Goal: Task Accomplishment & Management: Manage account settings

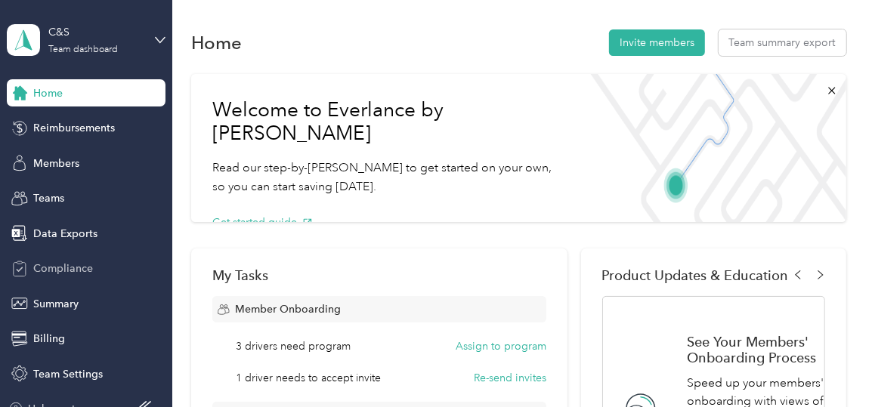
click at [26, 263] on div "Compliance" at bounding box center [86, 268] width 159 height 27
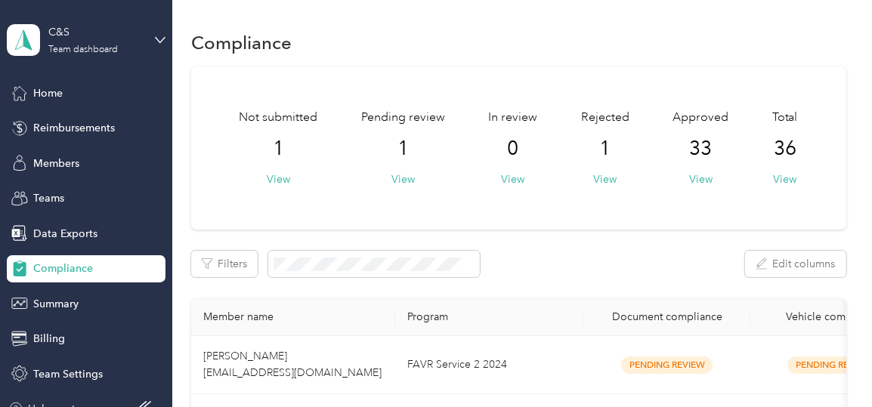
scroll to position [76, 0]
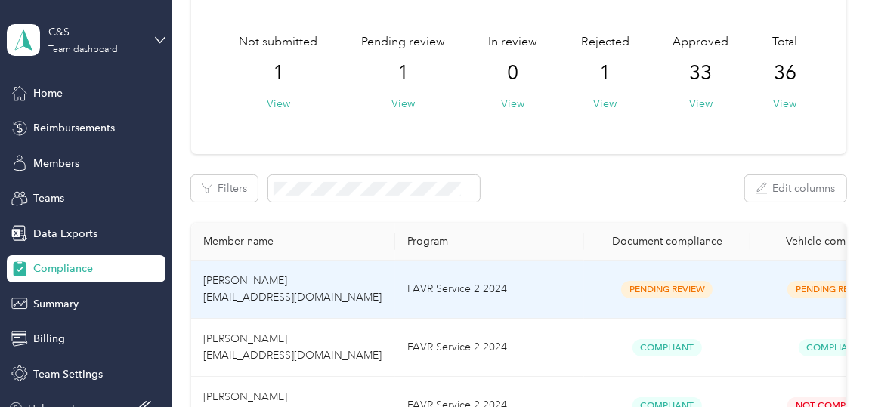
click at [259, 280] on span "[PERSON_NAME] [EMAIL_ADDRESS][DOMAIN_NAME]" at bounding box center [292, 288] width 178 height 29
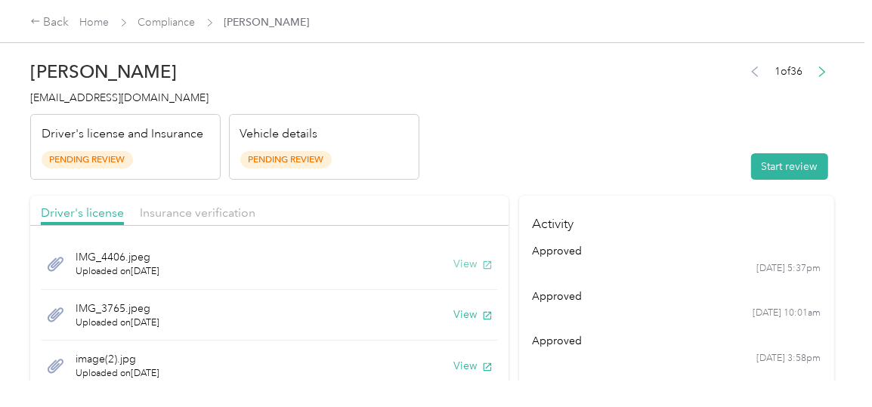
click at [457, 266] on button "View" at bounding box center [473, 264] width 39 height 16
click at [207, 212] on span "Insurance verification" at bounding box center [198, 213] width 116 height 14
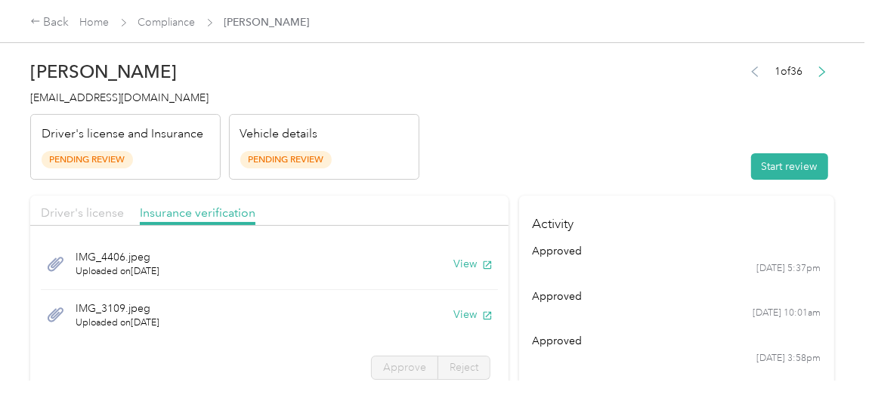
click at [70, 208] on span "Driver's license" at bounding box center [82, 213] width 83 height 14
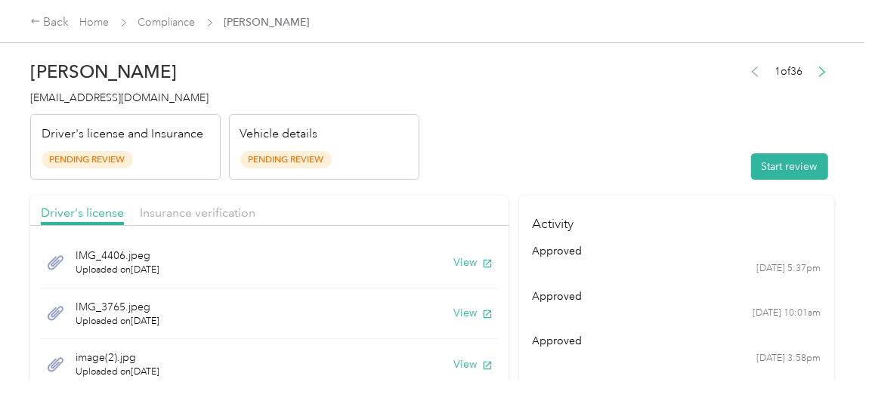
scroll to position [2, 0]
click at [455, 365] on button "View" at bounding box center [473, 364] width 39 height 16
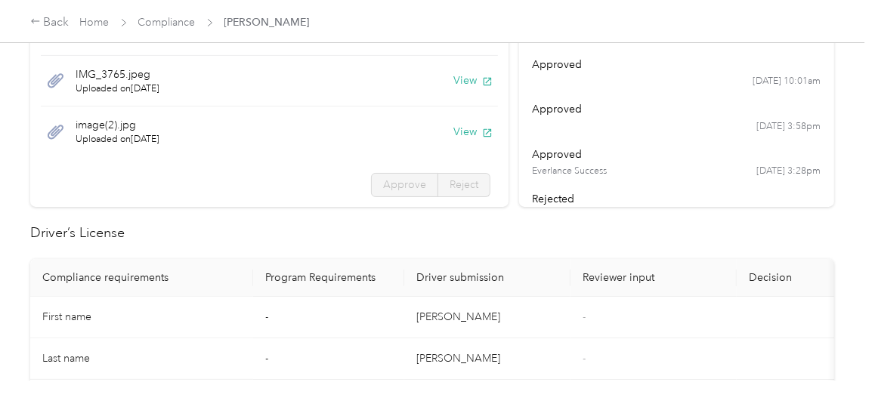
scroll to position [151, 0]
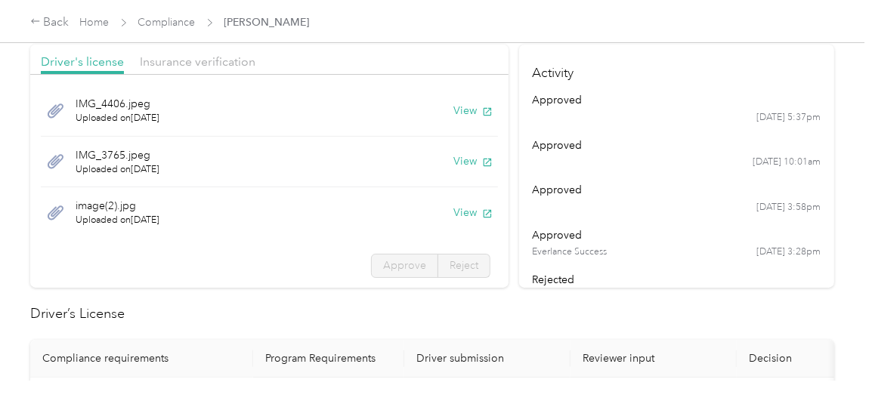
click at [108, 157] on span "IMG_3765.jpeg" at bounding box center [118, 155] width 84 height 16
click at [73, 159] on div "IMG_3765.jpeg Uploaded on [DATE] View" at bounding box center [269, 162] width 457 height 51
click at [116, 108] on span "IMG_4406.jpeg" at bounding box center [118, 104] width 84 height 16
click at [202, 62] on span "Insurance verification" at bounding box center [198, 61] width 116 height 14
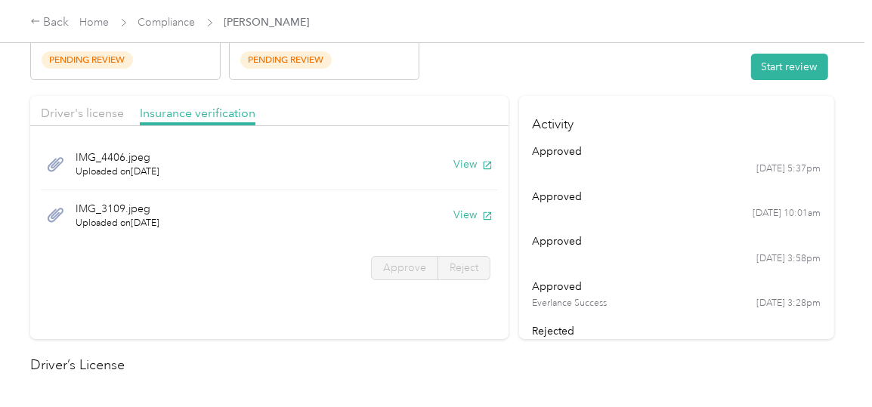
scroll to position [76, 0]
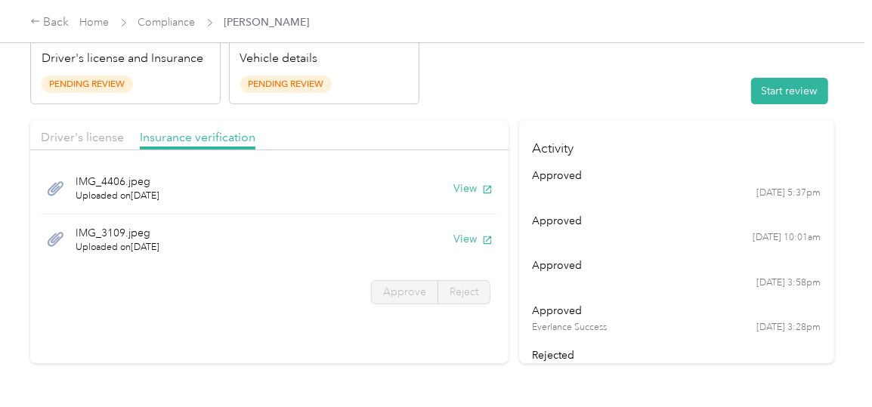
click at [115, 183] on span "IMG_4406.jpeg" at bounding box center [118, 182] width 84 height 16
click at [466, 184] on button "View" at bounding box center [473, 189] width 39 height 16
click at [466, 240] on button "View" at bounding box center [473, 239] width 39 height 16
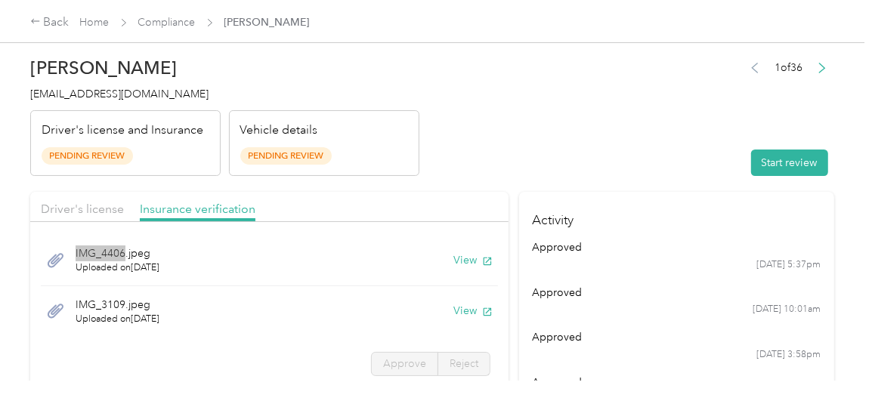
scroll to position [0, 0]
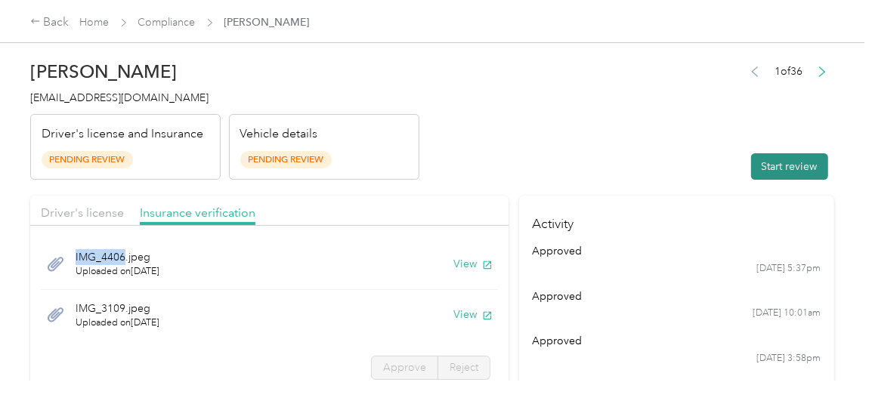
click at [809, 166] on button "Start review" at bounding box center [789, 166] width 77 height 26
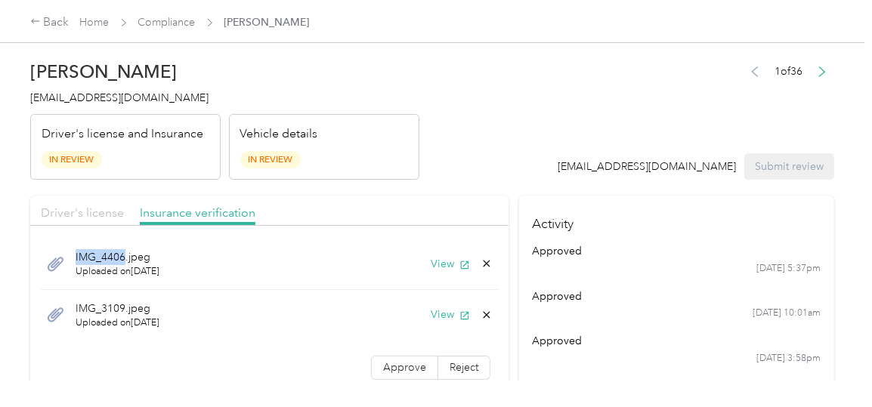
click at [73, 212] on span "Driver's license" at bounding box center [82, 213] width 83 height 14
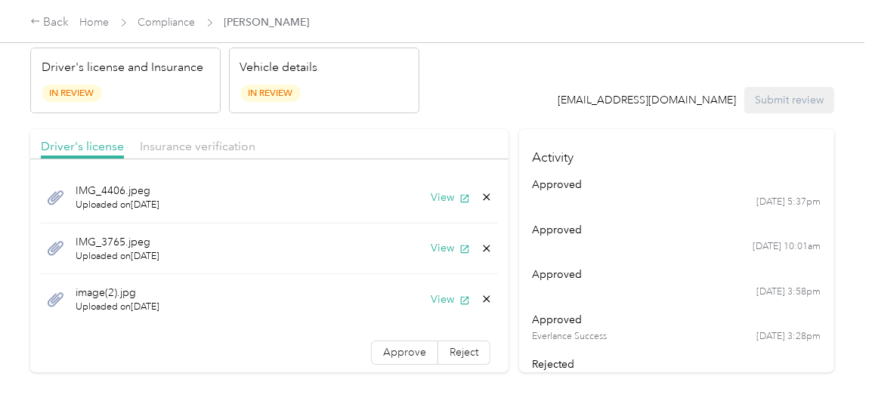
scroll to position [76, 0]
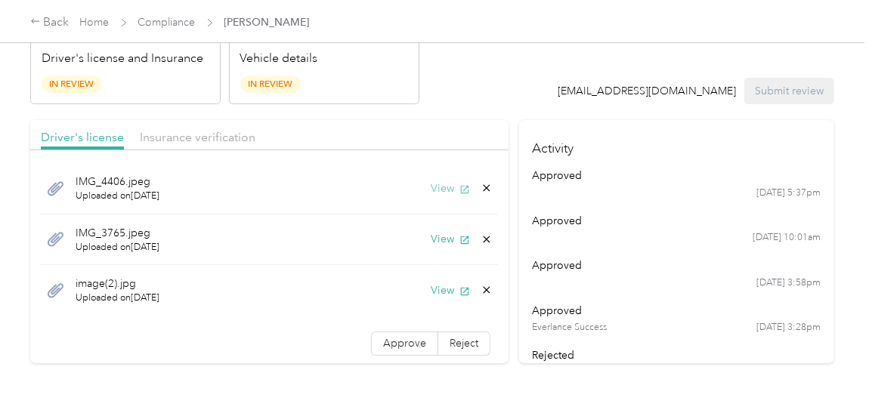
click at [431, 188] on button "View" at bounding box center [450, 189] width 39 height 16
click at [483, 187] on icon at bounding box center [486, 188] width 7 height 7
click at [433, 198] on button "Yes" at bounding box center [434, 199] width 29 height 24
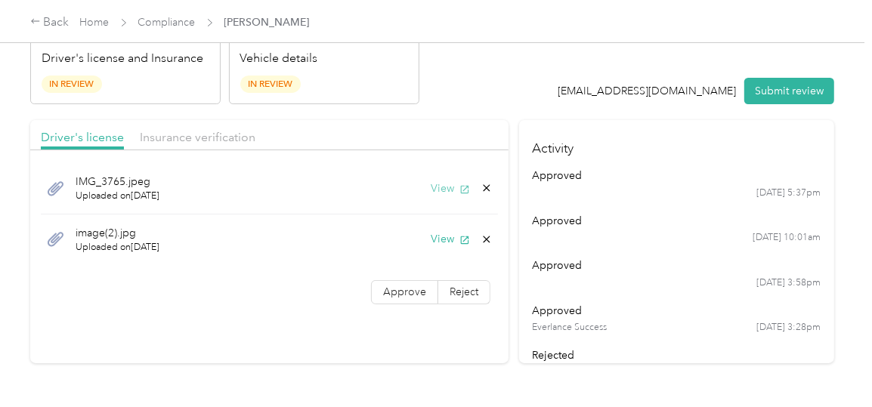
click at [465, 188] on icon "button" at bounding box center [465, 189] width 11 height 11
click at [94, 178] on span "IMG_3765.jpeg" at bounding box center [118, 182] width 84 height 16
click at [484, 187] on icon at bounding box center [486, 188] width 7 height 7
click at [444, 203] on button "Yes" at bounding box center [446, 199] width 29 height 24
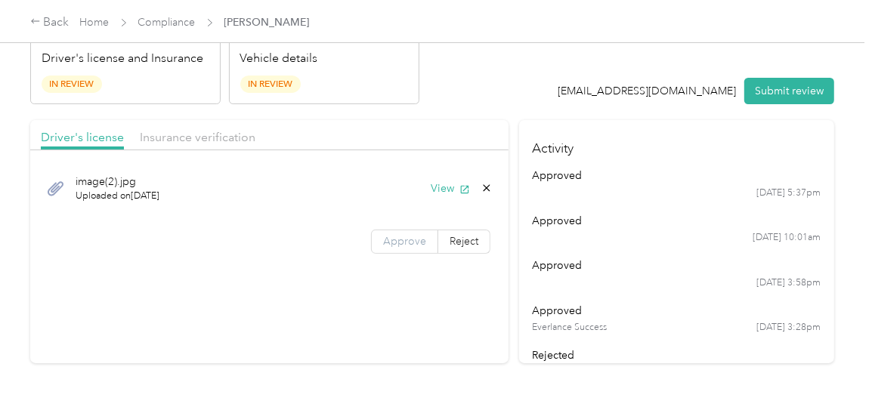
click at [399, 243] on span "Approve" at bounding box center [404, 241] width 43 height 13
click at [209, 138] on span "Insurance verification" at bounding box center [198, 137] width 116 height 14
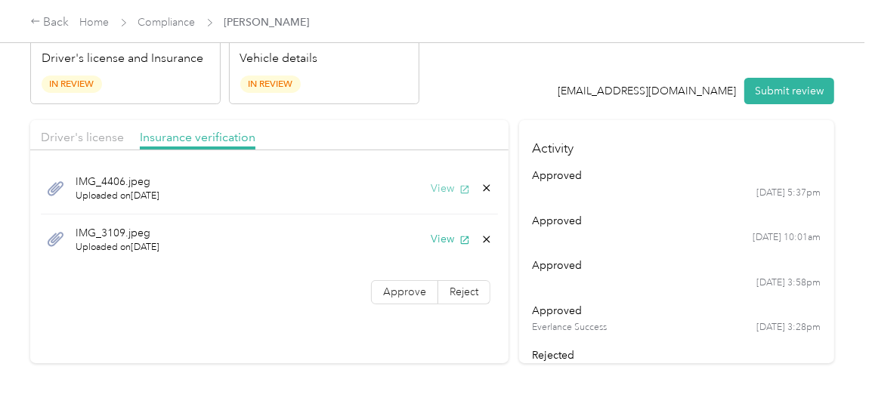
click at [441, 187] on button "View" at bounding box center [450, 189] width 39 height 16
click at [119, 233] on span "IMG_3109.jpeg" at bounding box center [118, 233] width 84 height 16
click at [438, 239] on button "View" at bounding box center [450, 239] width 39 height 16
click at [483, 236] on icon at bounding box center [487, 240] width 12 height 12
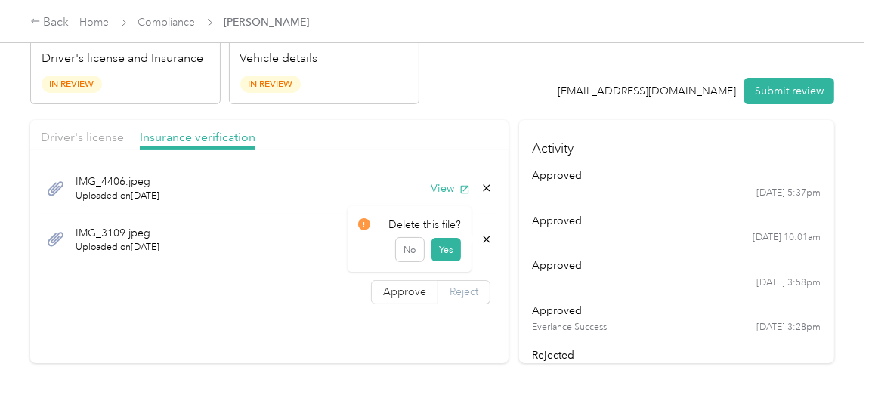
click at [441, 247] on button "Yes" at bounding box center [446, 250] width 29 height 24
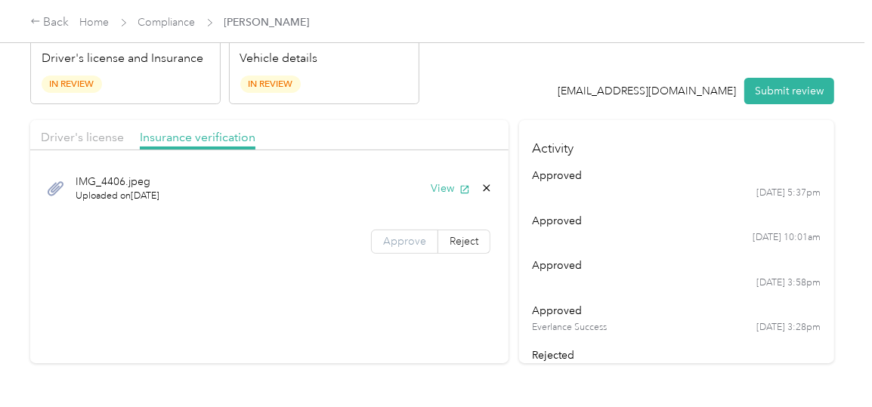
click at [414, 240] on span "Approve" at bounding box center [404, 241] width 43 height 13
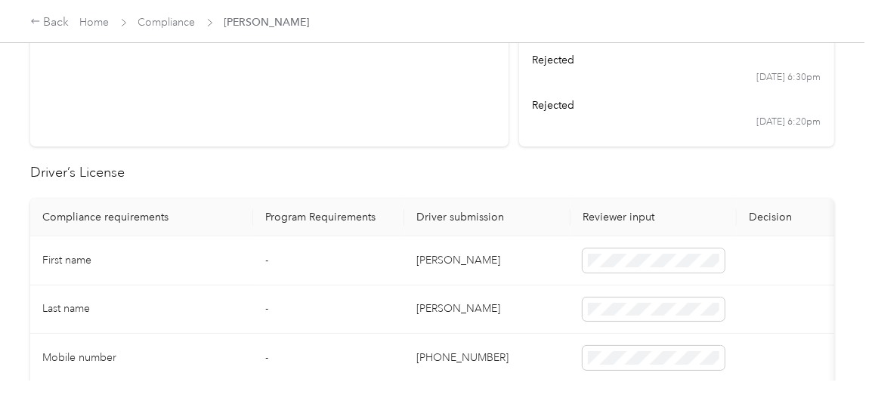
scroll to position [378, 0]
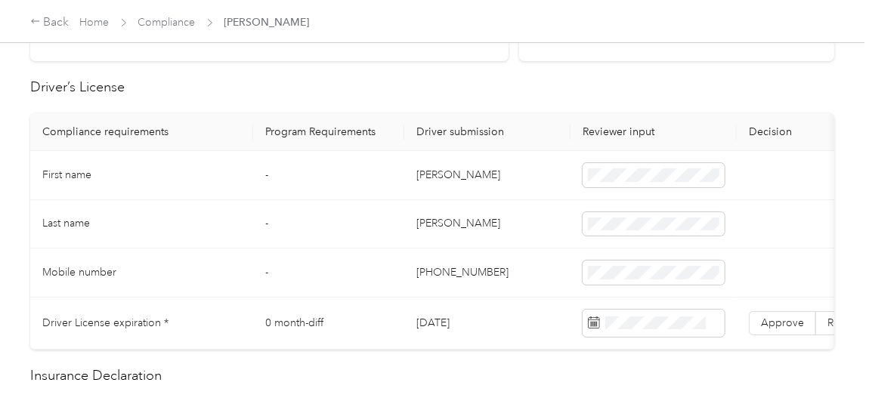
click at [418, 174] on td "[PERSON_NAME]" at bounding box center [487, 175] width 166 height 49
drag, startPoint x: 415, startPoint y: 174, endPoint x: 469, endPoint y: 174, distance: 53.7
click at [469, 174] on td "[PERSON_NAME]" at bounding box center [487, 175] width 166 height 49
copy td "[PERSON_NAME]"
drag, startPoint x: 416, startPoint y: 224, endPoint x: 470, endPoint y: 220, distance: 54.6
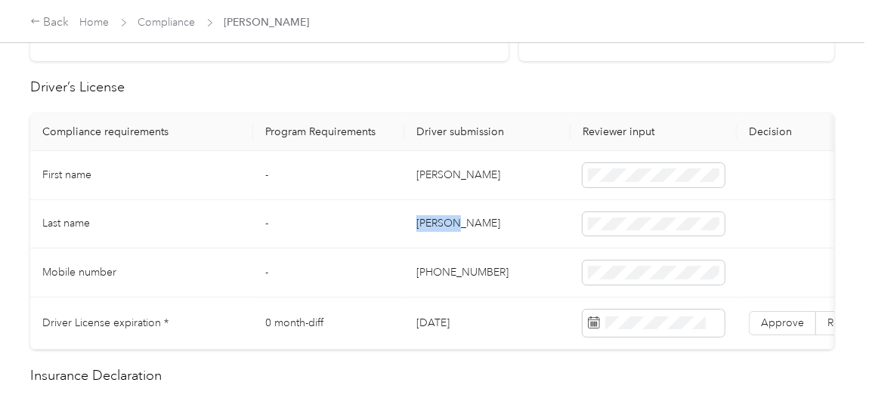
click at [470, 220] on td "[PERSON_NAME]" at bounding box center [487, 224] width 166 height 49
copy td "[PERSON_NAME]"
drag, startPoint x: 417, startPoint y: 271, endPoint x: 488, endPoint y: 271, distance: 71.1
click at [488, 271] on td "[PHONE_NUMBER]" at bounding box center [487, 273] width 166 height 49
copy td "[PHONE_NUMBER]"
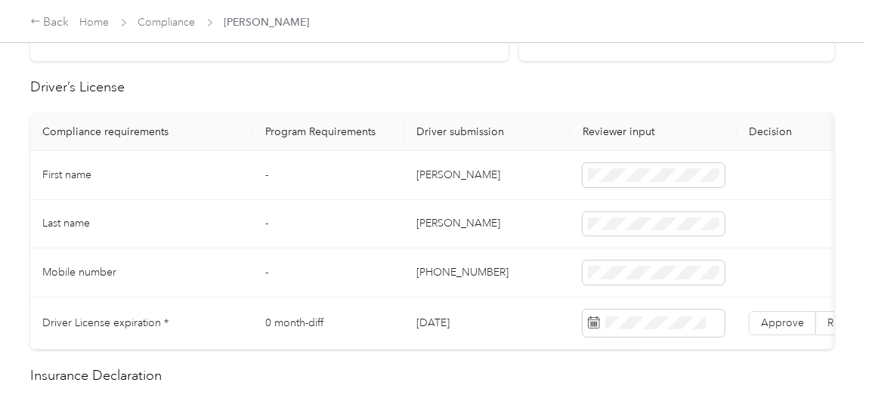
drag, startPoint x: 415, startPoint y: 323, endPoint x: 489, endPoint y: 318, distance: 74.2
click at [489, 318] on td "[DATE]" at bounding box center [487, 324] width 166 height 52
copy td "[DATE]"
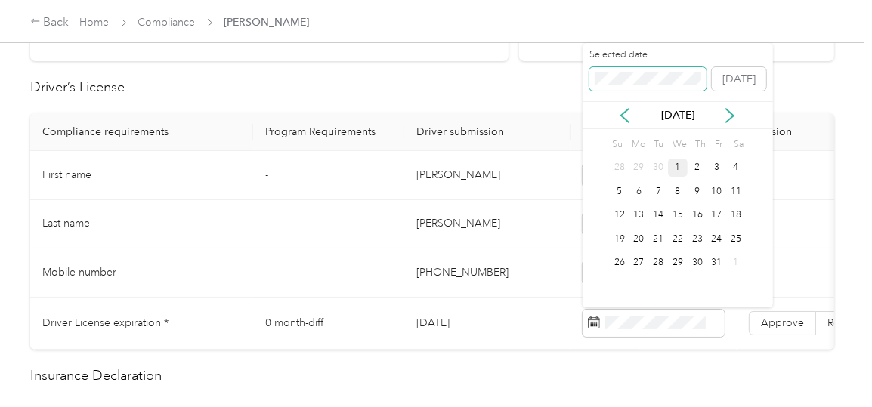
click at [576, 79] on body "Back Home Compliance [PERSON_NAME] [PERSON_NAME] [EMAIL_ADDRESS][DOMAIN_NAME] D…" at bounding box center [432, 203] width 865 height 407
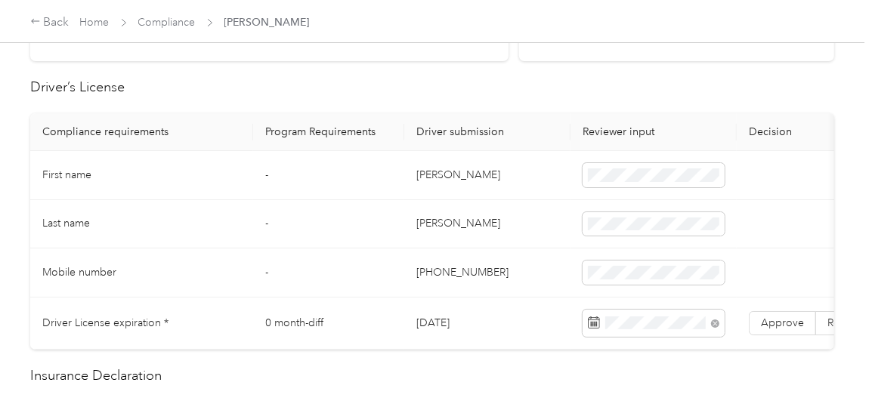
click at [776, 322] on span "Approve" at bounding box center [782, 323] width 43 height 13
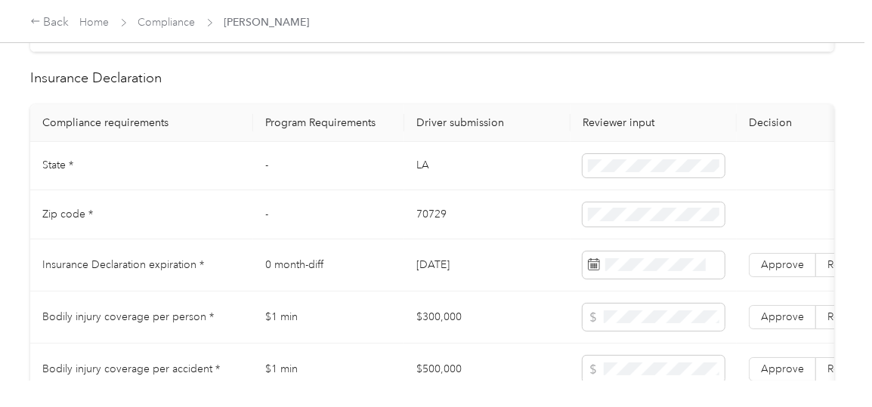
scroll to position [680, 0]
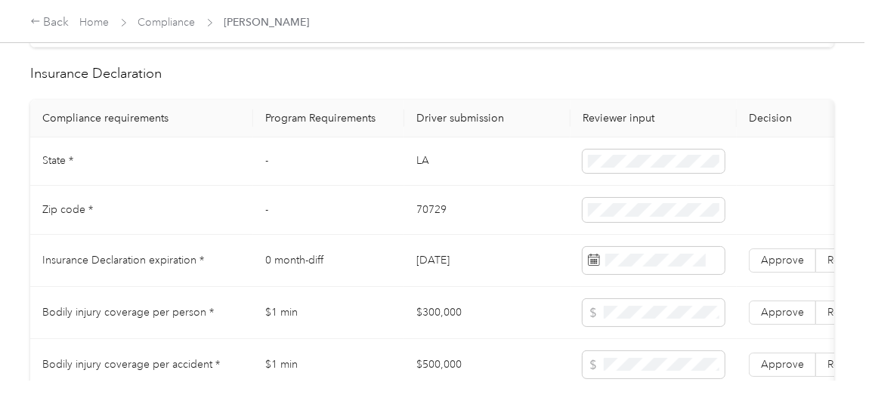
click at [417, 174] on td "LA" at bounding box center [487, 162] width 166 height 49
drag, startPoint x: 417, startPoint y: 174, endPoint x: 433, endPoint y: 173, distance: 15.9
click at [433, 173] on td "LA" at bounding box center [487, 162] width 166 height 49
copy td "LA"
drag, startPoint x: 418, startPoint y: 220, endPoint x: 449, endPoint y: 223, distance: 31.1
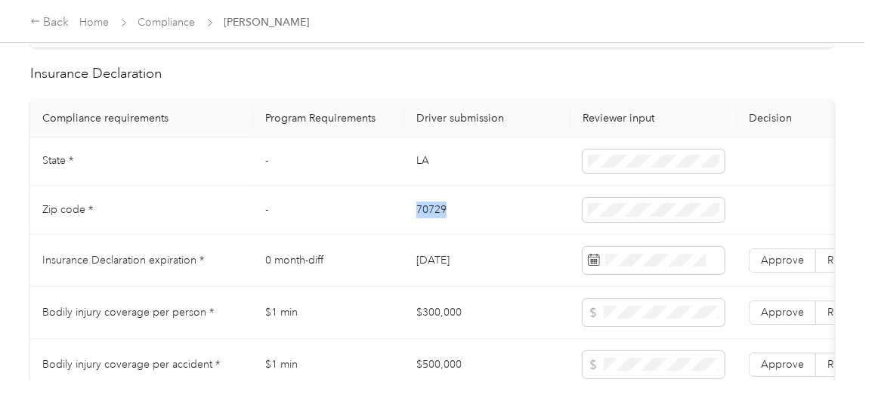
click at [449, 223] on td "70729" at bounding box center [487, 210] width 166 height 49
copy td "70729"
drag, startPoint x: 416, startPoint y: 324, endPoint x: 469, endPoint y: 324, distance: 52.9
click at [469, 324] on td "$300,000" at bounding box center [487, 313] width 166 height 52
copy td "$300,000"
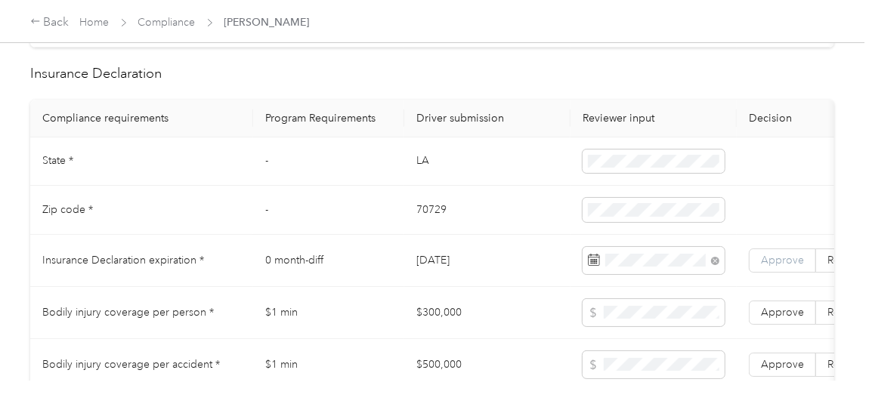
click at [796, 267] on span "Approve" at bounding box center [782, 260] width 43 height 13
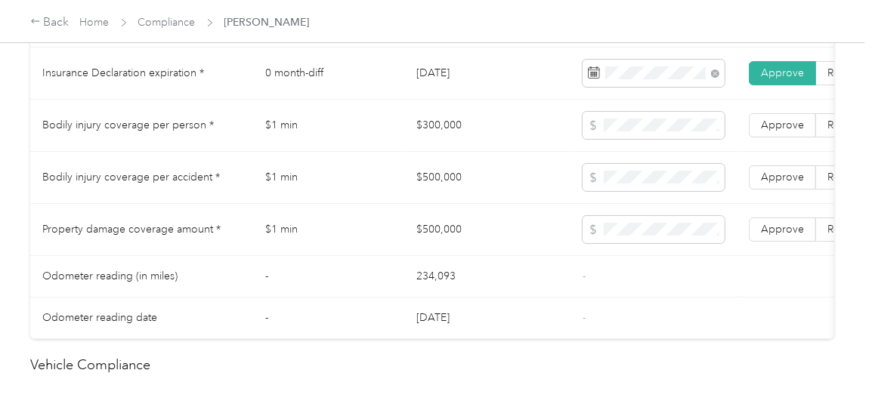
scroll to position [911, 0]
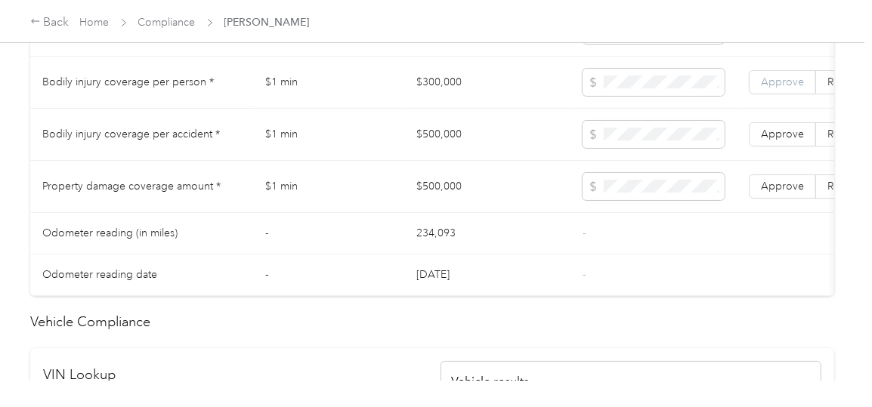
click at [797, 88] on span "Approve" at bounding box center [782, 82] width 43 height 13
drag, startPoint x: 418, startPoint y: 146, endPoint x: 466, endPoint y: 147, distance: 47.6
click at [466, 147] on td "$500,000" at bounding box center [487, 135] width 166 height 52
copy td "$500,000"
drag, startPoint x: 417, startPoint y: 197, endPoint x: 474, endPoint y: 195, distance: 56.7
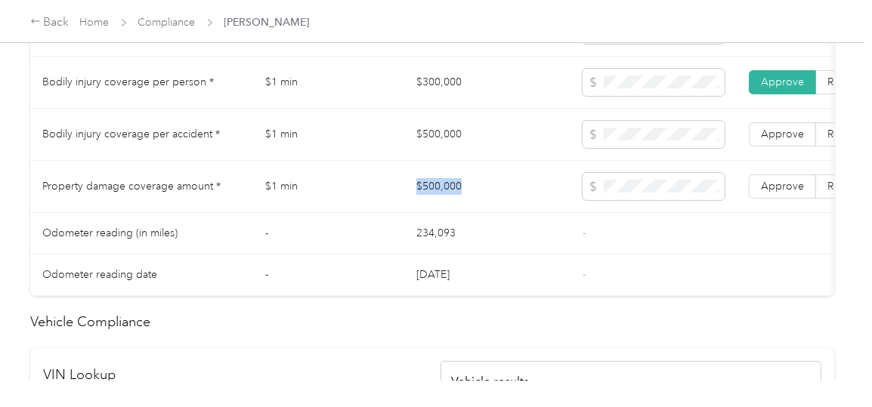
click at [474, 195] on td "$500,000" at bounding box center [487, 187] width 166 height 52
click at [782, 141] on span "Approve" at bounding box center [782, 134] width 43 height 13
click at [790, 193] on span "Approve" at bounding box center [782, 186] width 43 height 13
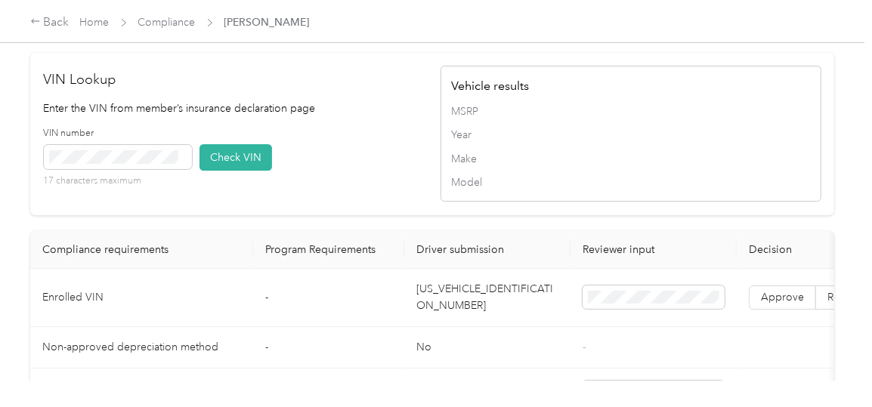
scroll to position [1289, 0]
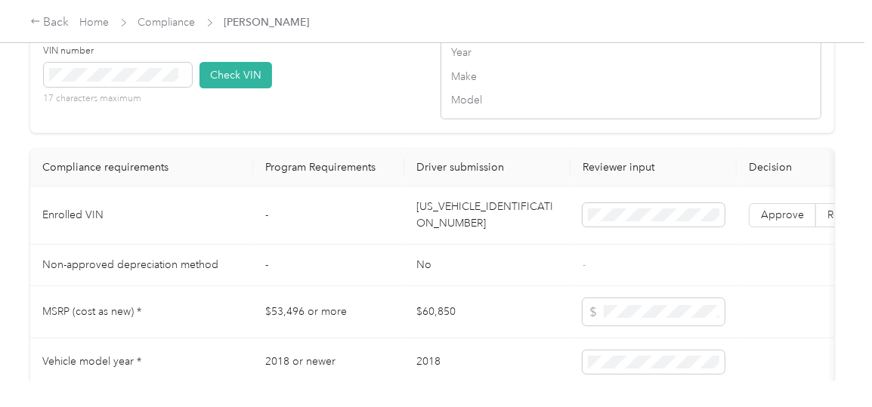
click at [418, 232] on td "[US_VEHICLE_IDENTIFICATION_NUMBER]" at bounding box center [487, 216] width 166 height 58
drag, startPoint x: 418, startPoint y: 234, endPoint x: 536, endPoint y: 238, distance: 118.0
click at [536, 238] on td "[US_VEHICLE_IDENTIFICATION_NUMBER]" at bounding box center [487, 216] width 166 height 58
copy td "[US_VEHICLE_IDENTIFICATION_NUMBER]"
click at [249, 88] on button "Check VIN" at bounding box center [236, 75] width 73 height 26
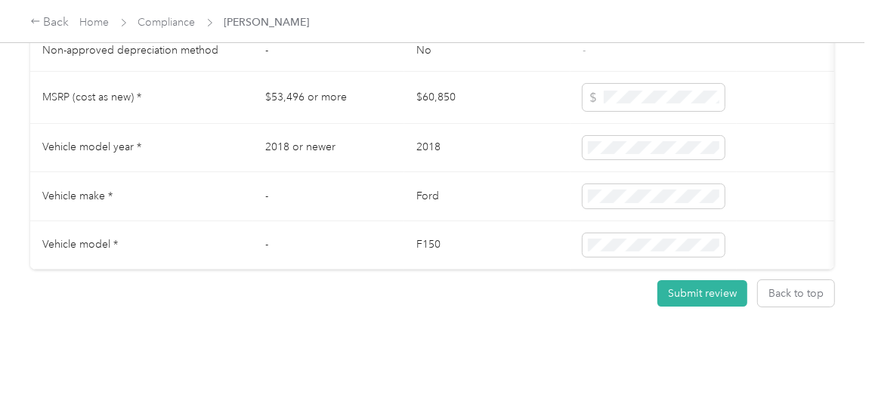
scroll to position [1366, 0]
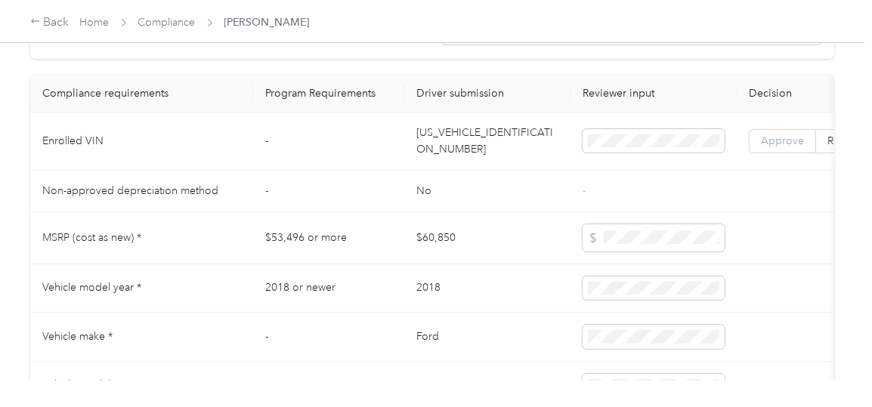
click at [777, 147] on span "Approve" at bounding box center [782, 141] width 43 height 13
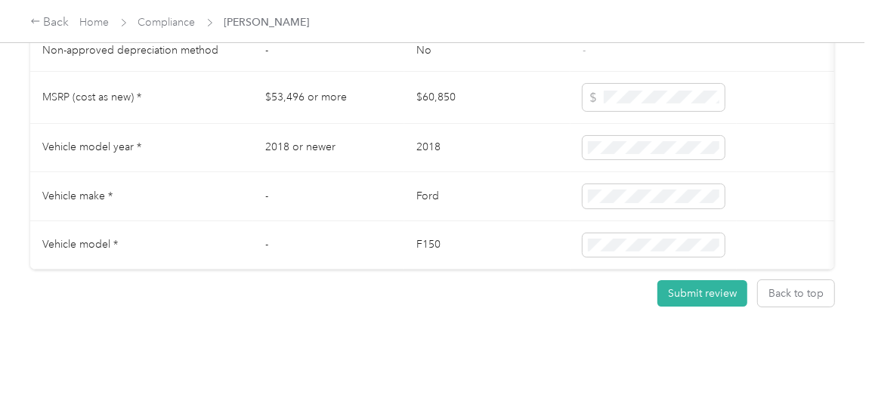
scroll to position [1540, 0]
click at [715, 286] on button "Submit review" at bounding box center [703, 293] width 90 height 26
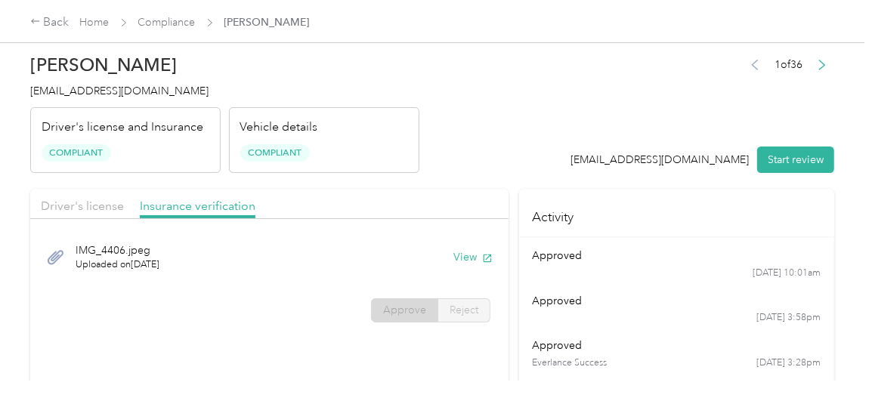
scroll to position [0, 0]
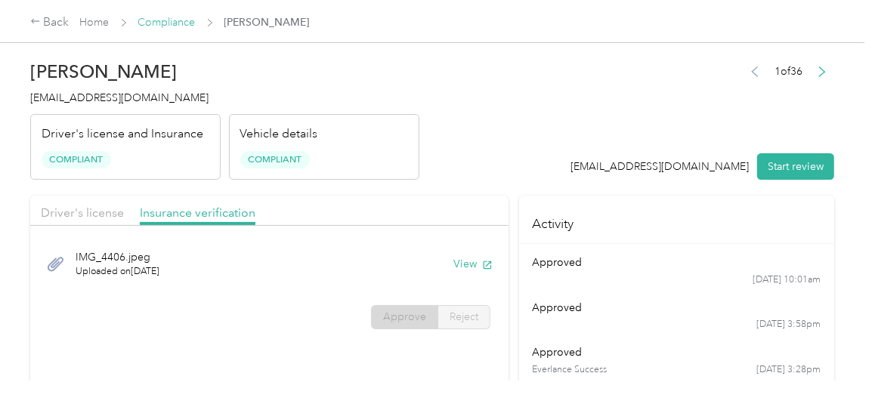
click at [167, 25] on link "Compliance" at bounding box center [166, 22] width 57 height 13
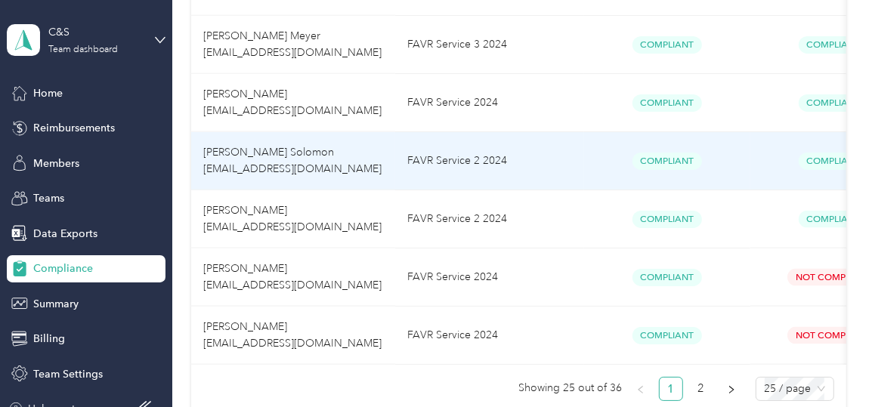
scroll to position [1587, 0]
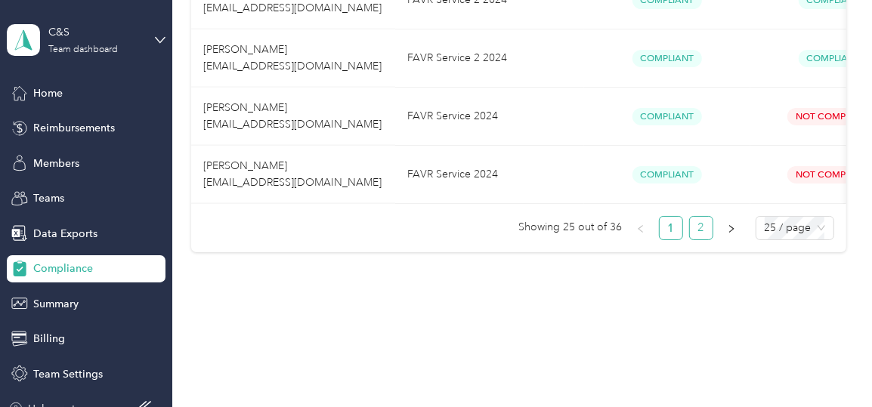
click at [698, 238] on link "2" at bounding box center [701, 228] width 23 height 23
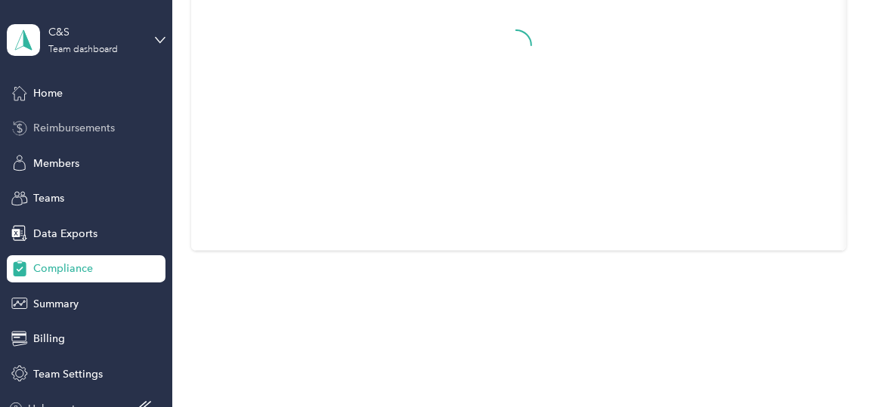
scroll to position [784, 0]
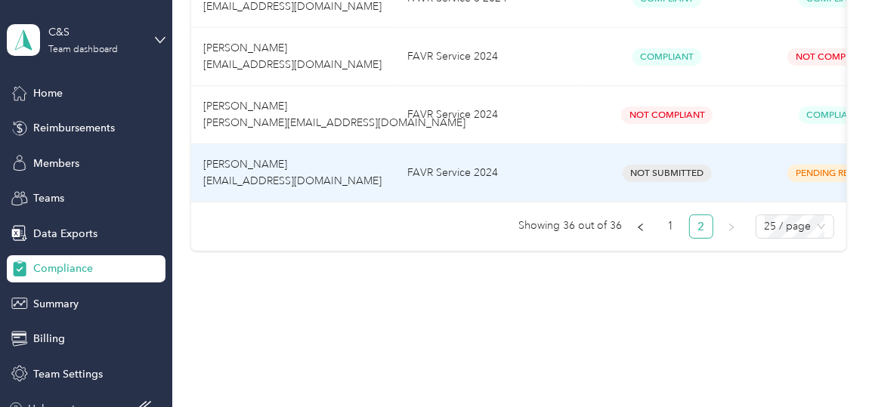
click at [272, 158] on span "[PERSON_NAME] [EMAIL_ADDRESS][DOMAIN_NAME]" at bounding box center [292, 172] width 178 height 29
click at [283, 158] on span "[PERSON_NAME] [EMAIL_ADDRESS][DOMAIN_NAME]" at bounding box center [292, 172] width 178 height 29
click at [224, 158] on span "[PERSON_NAME] [EMAIL_ADDRESS][DOMAIN_NAME]" at bounding box center [292, 172] width 178 height 29
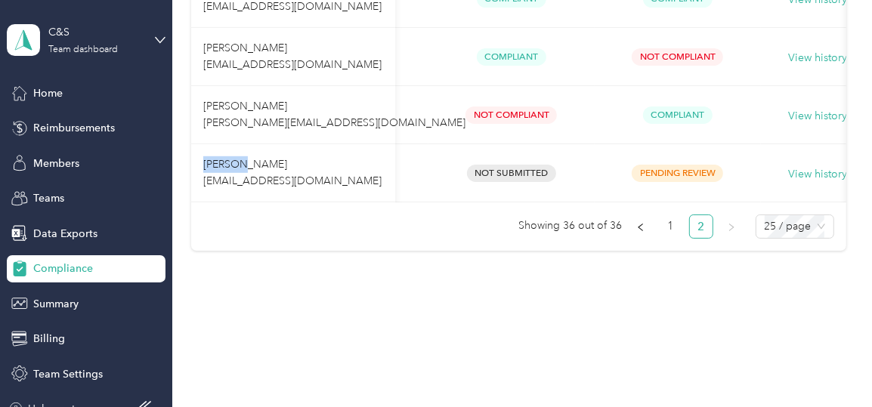
scroll to position [0, 187]
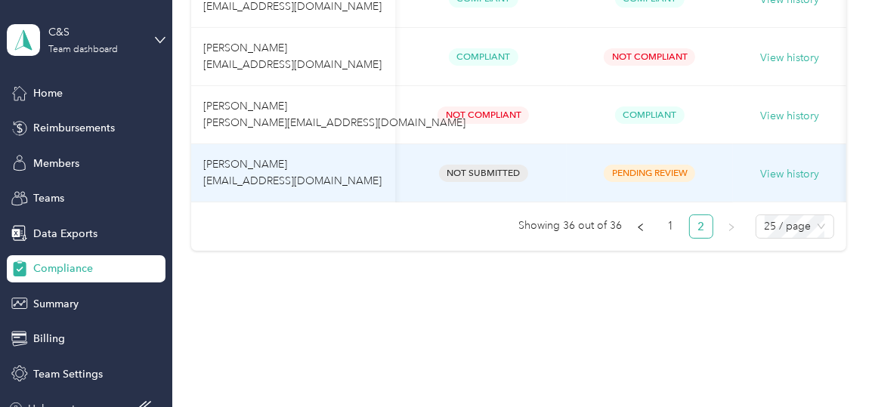
click at [632, 165] on span "Pending Review" at bounding box center [649, 173] width 91 height 17
click at [787, 166] on button "View history" at bounding box center [789, 174] width 59 height 17
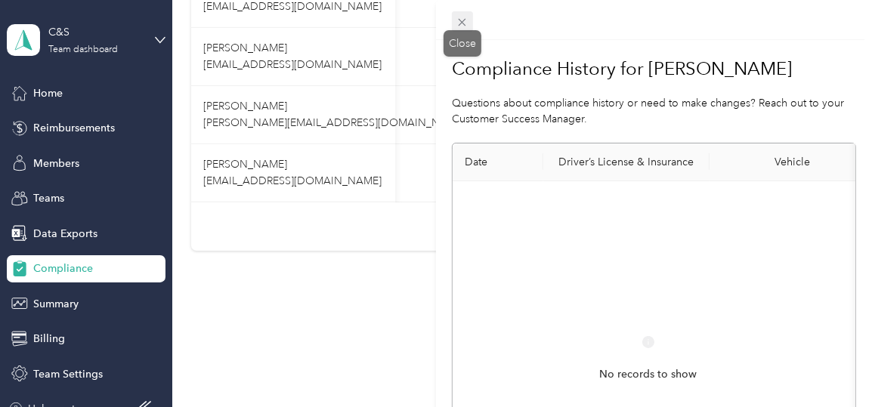
click at [466, 24] on icon at bounding box center [462, 22] width 13 height 13
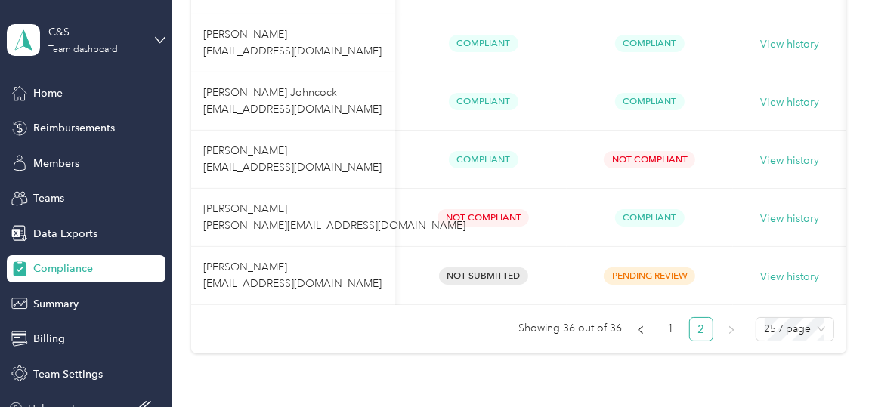
scroll to position [633, 0]
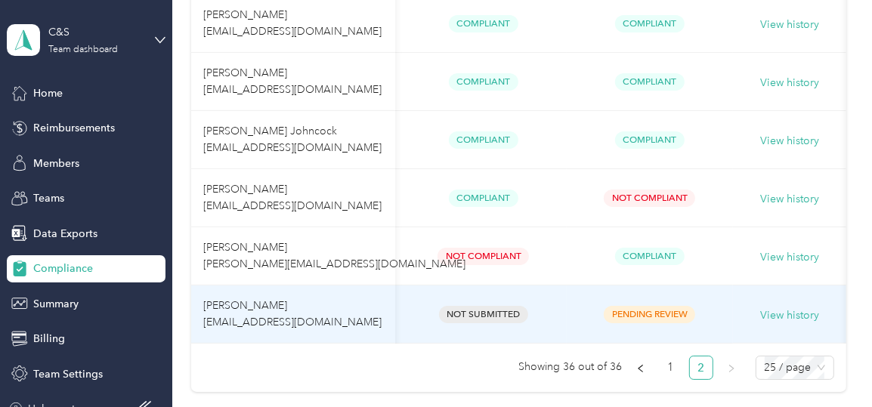
click at [659, 313] on span "Pending Review" at bounding box center [649, 314] width 91 height 17
click at [218, 305] on span "[PERSON_NAME] [EMAIL_ADDRESS][DOMAIN_NAME]" at bounding box center [292, 313] width 178 height 29
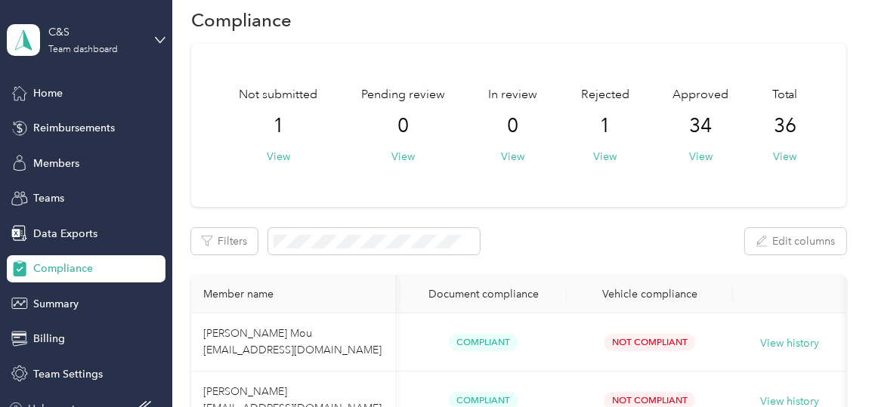
scroll to position [0, 0]
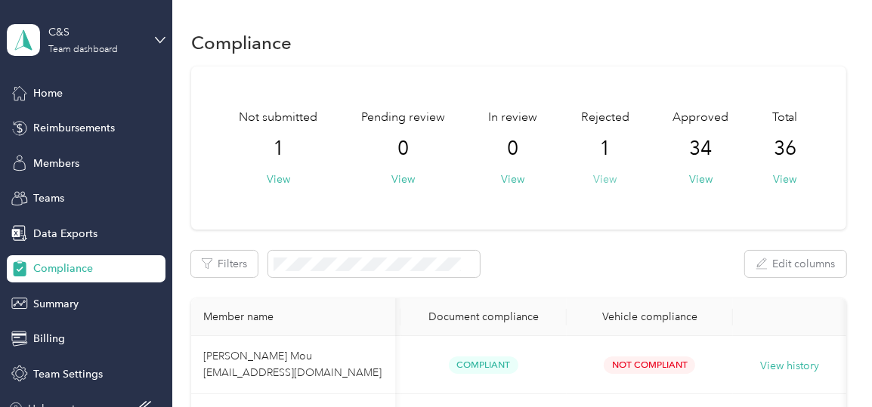
click at [605, 178] on button "View" at bounding box center [604, 180] width 23 height 16
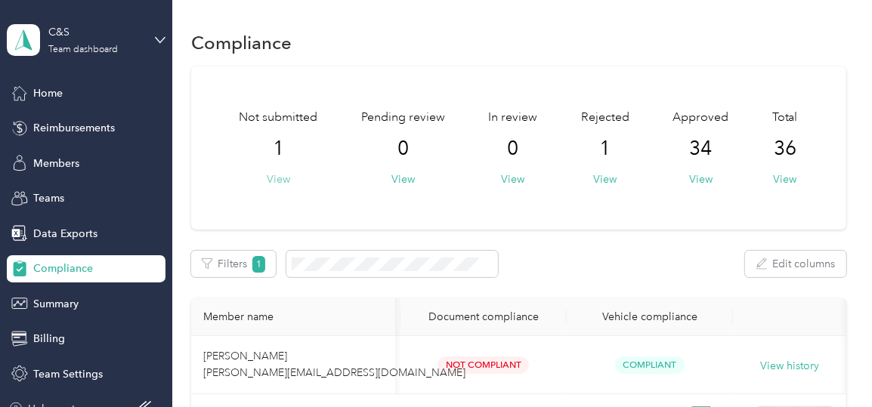
click at [281, 181] on button "View" at bounding box center [278, 180] width 23 height 16
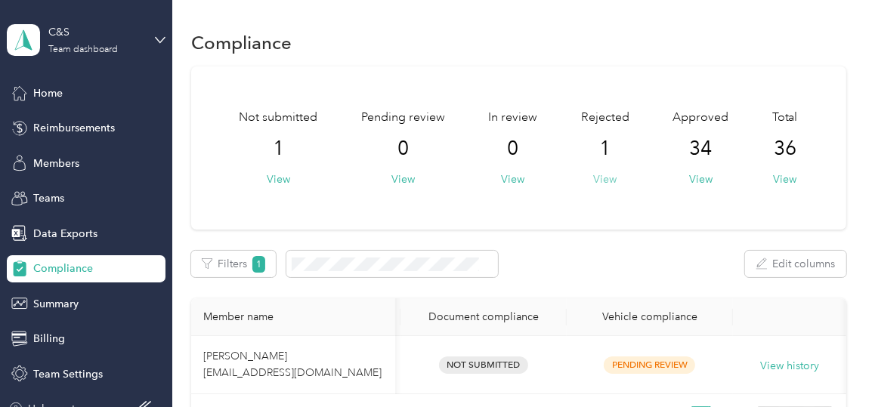
click at [605, 178] on button "View" at bounding box center [604, 180] width 23 height 16
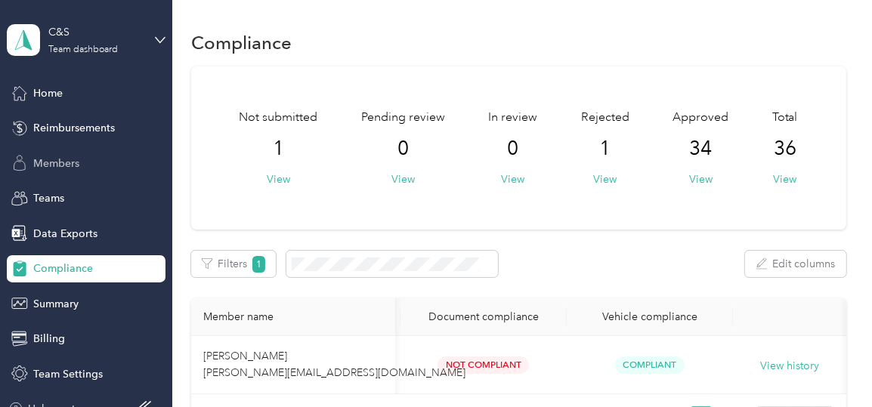
click at [57, 166] on span "Members" at bounding box center [56, 164] width 46 height 16
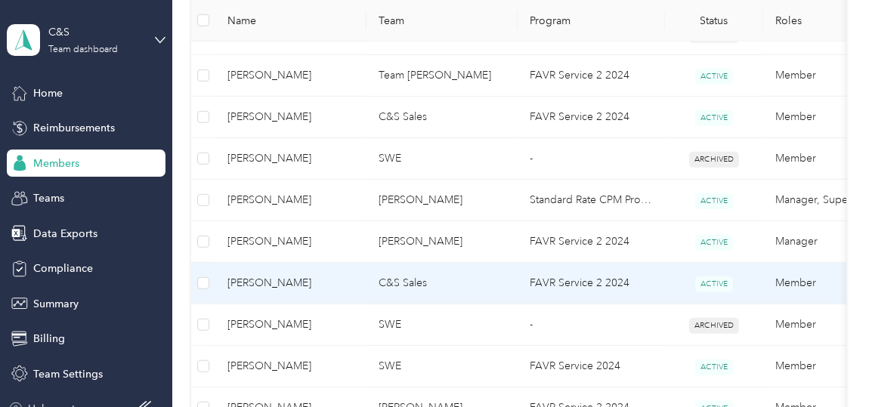
scroll to position [1134, 0]
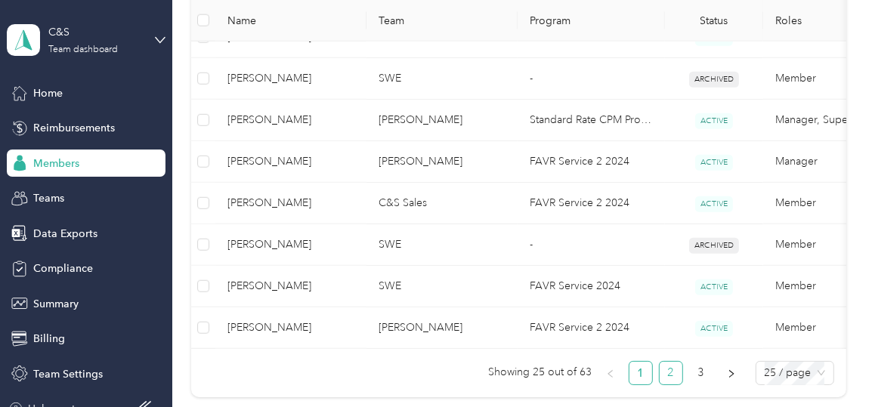
click at [666, 385] on link "2" at bounding box center [671, 373] width 23 height 23
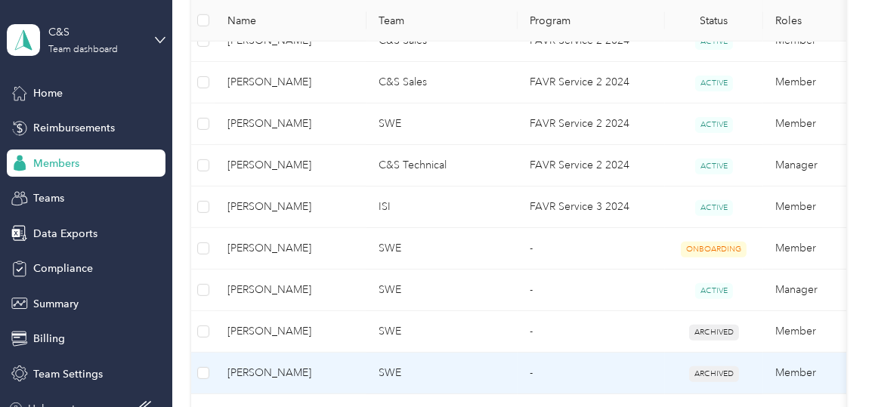
scroll to position [680, 0]
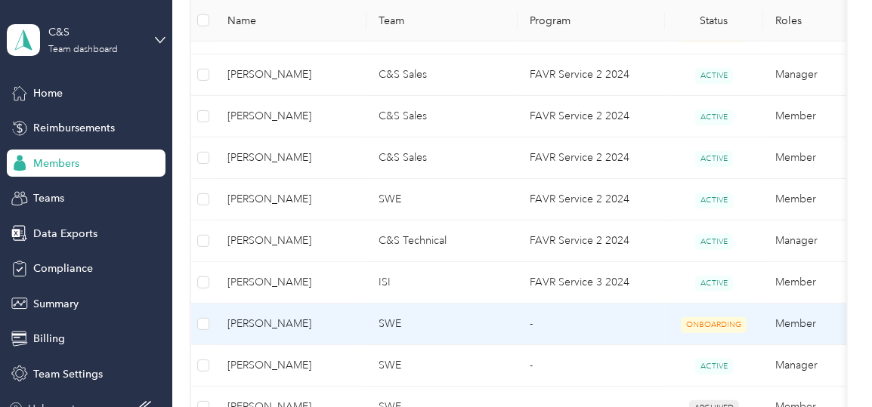
click at [729, 321] on span "ONBOARDING" at bounding box center [714, 325] width 66 height 16
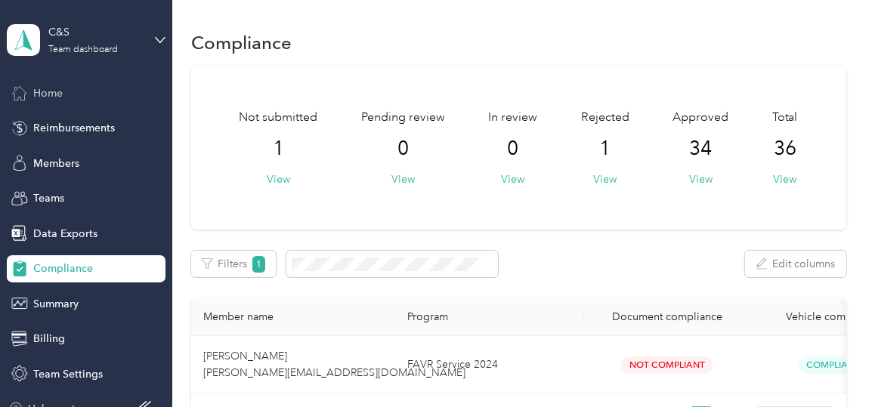
click at [48, 92] on span "Home" at bounding box center [47, 93] width 29 height 16
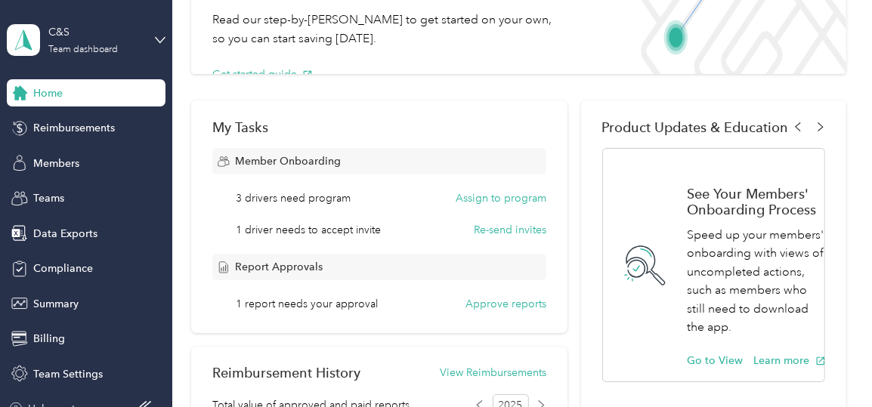
scroll to position [151, 0]
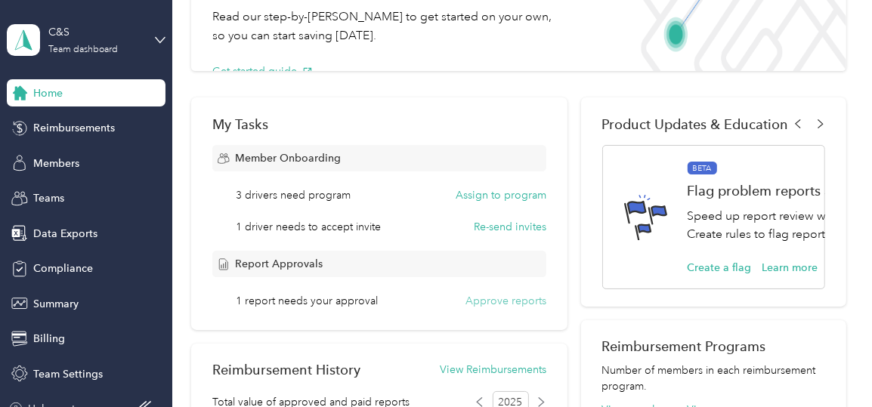
click at [474, 299] on button "Approve reports" at bounding box center [506, 301] width 81 height 16
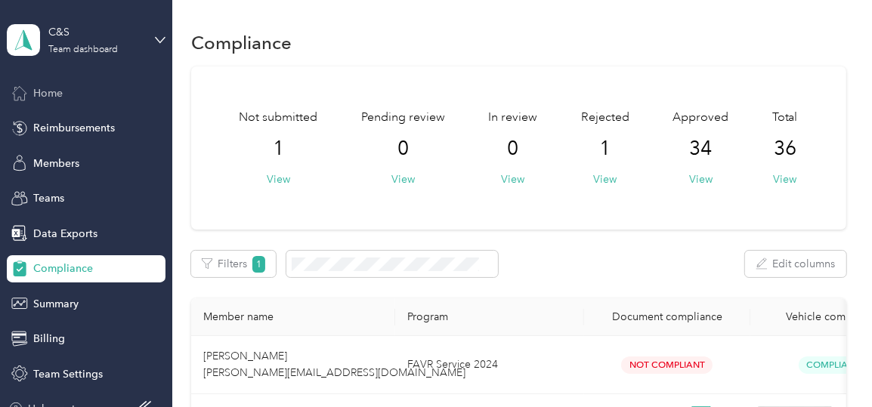
click at [54, 94] on span "Home" at bounding box center [47, 93] width 29 height 16
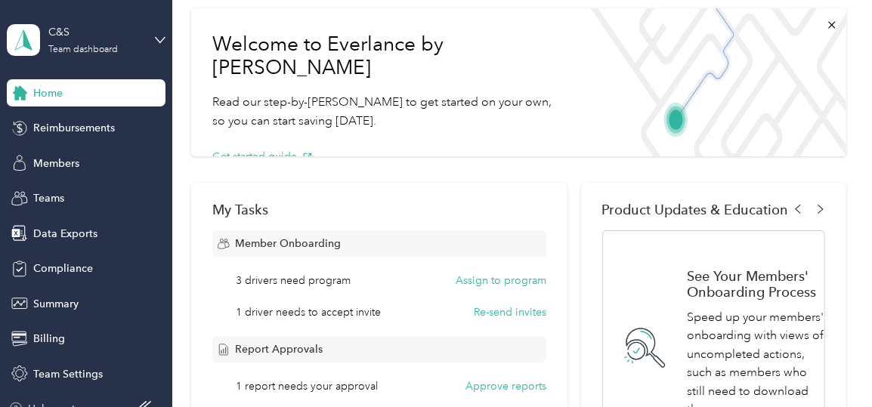
scroll to position [76, 0]
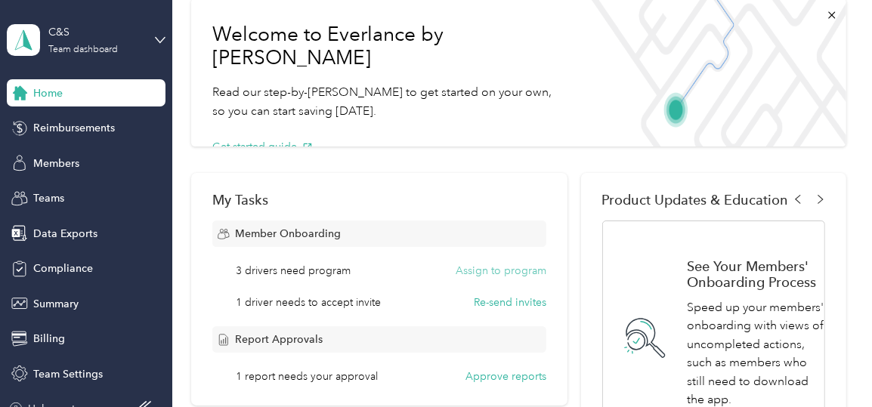
click at [490, 270] on button "Assign to program" at bounding box center [501, 271] width 91 height 16
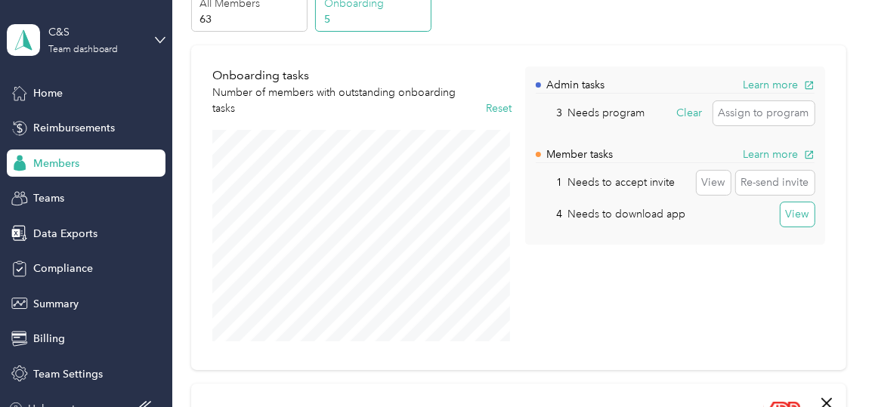
click at [799, 216] on button "View" at bounding box center [798, 215] width 34 height 24
click at [557, 212] on p "4" at bounding box center [549, 214] width 26 height 16
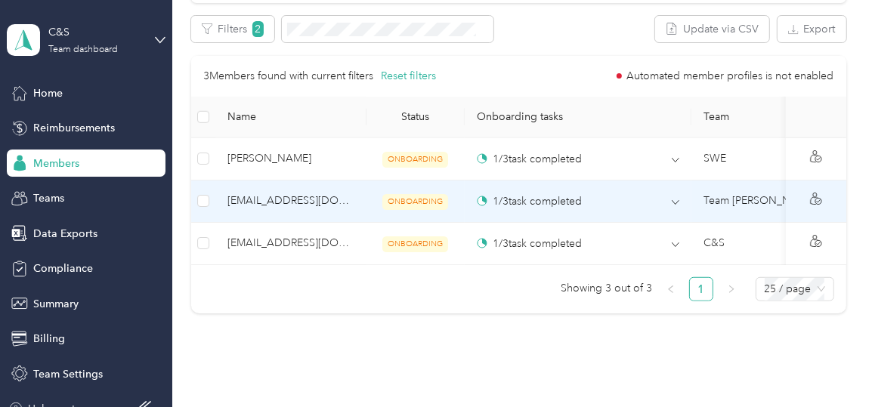
click at [265, 201] on span "[EMAIL_ADDRESS][DOMAIN_NAME]" at bounding box center [291, 201] width 127 height 17
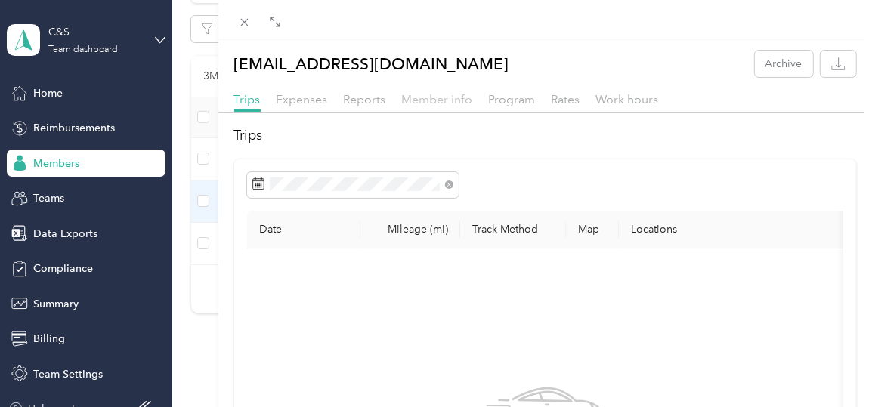
click at [447, 98] on span "Member info" at bounding box center [437, 99] width 71 height 14
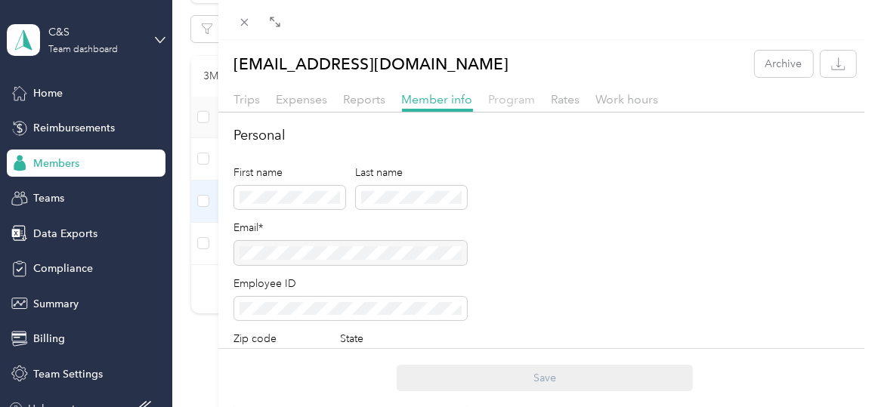
click at [502, 98] on span "Program" at bounding box center [512, 99] width 47 height 14
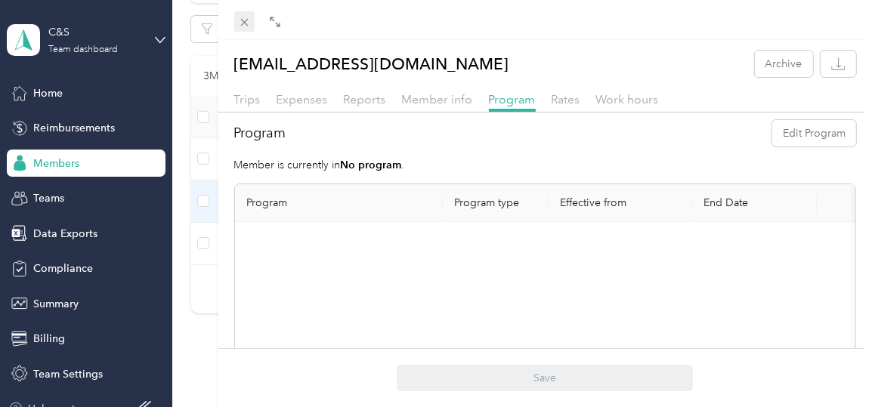
click at [247, 20] on icon at bounding box center [244, 22] width 13 height 13
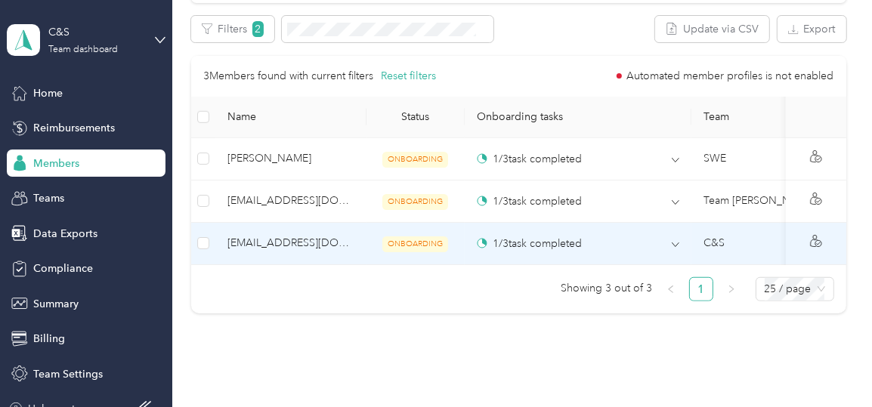
click at [271, 244] on span "[EMAIL_ADDRESS][DOMAIN_NAME]" at bounding box center [291, 243] width 127 height 17
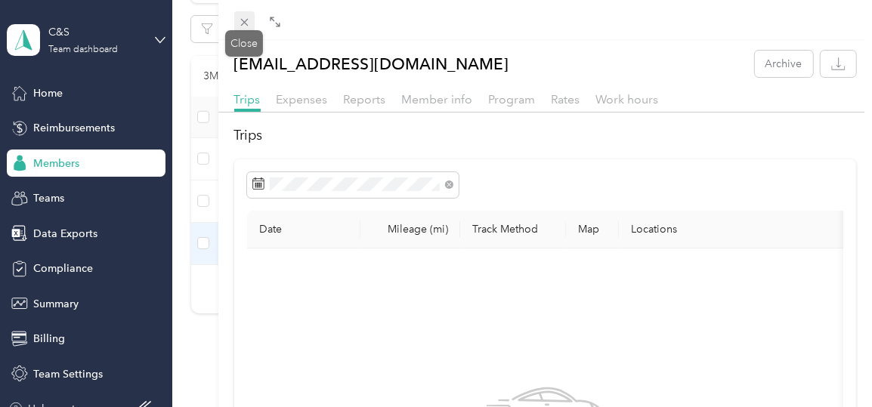
click at [242, 18] on icon at bounding box center [244, 22] width 13 height 13
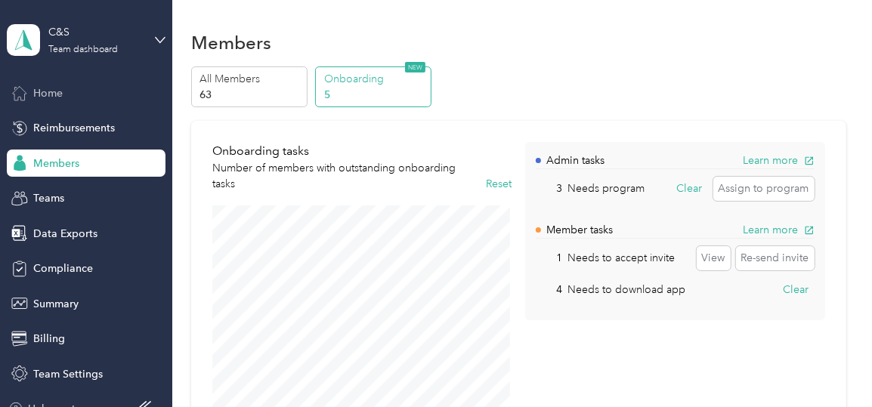
click at [50, 93] on span "Home" at bounding box center [47, 93] width 29 height 16
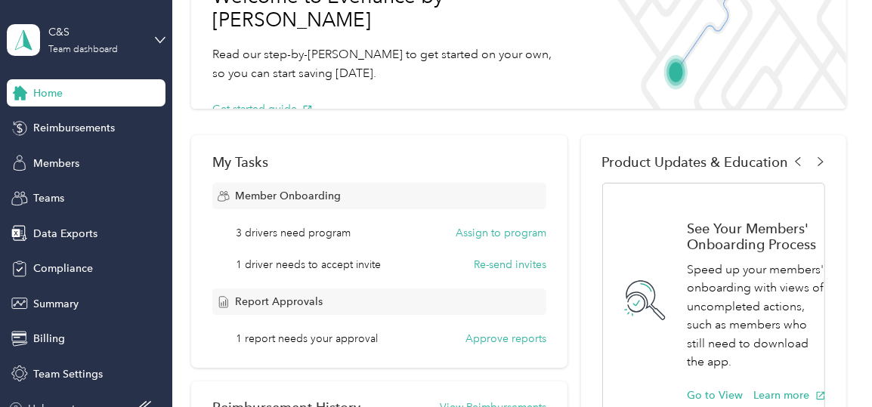
scroll to position [227, 0]
